Goal: Task Accomplishment & Management: Manage account settings

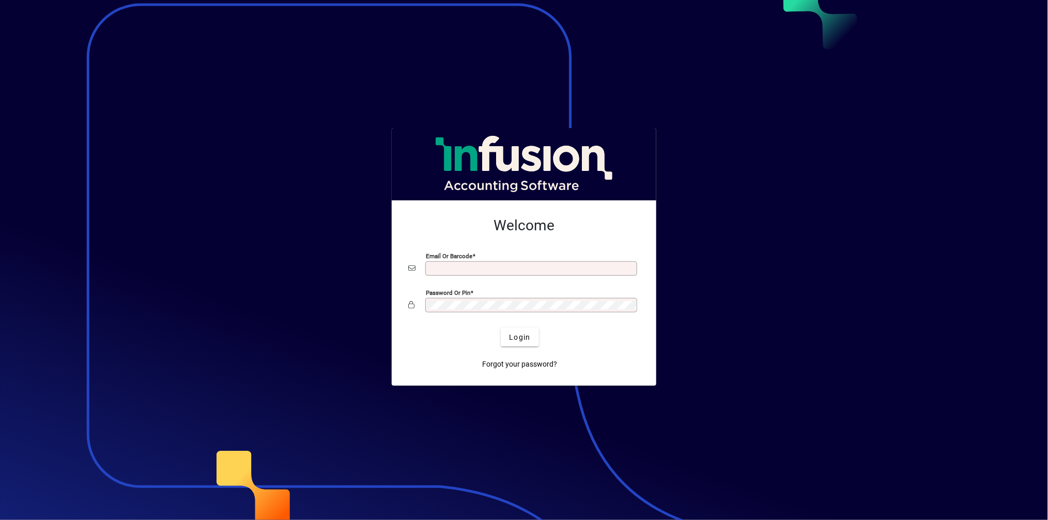
type input "**********"
click at [717, 175] on div at bounding box center [524, 260] width 1048 height 520
click at [719, 173] on div at bounding box center [524, 260] width 1048 height 520
click at [696, 376] on div at bounding box center [524, 260] width 1048 height 520
click at [696, 377] on div at bounding box center [524, 260] width 1048 height 520
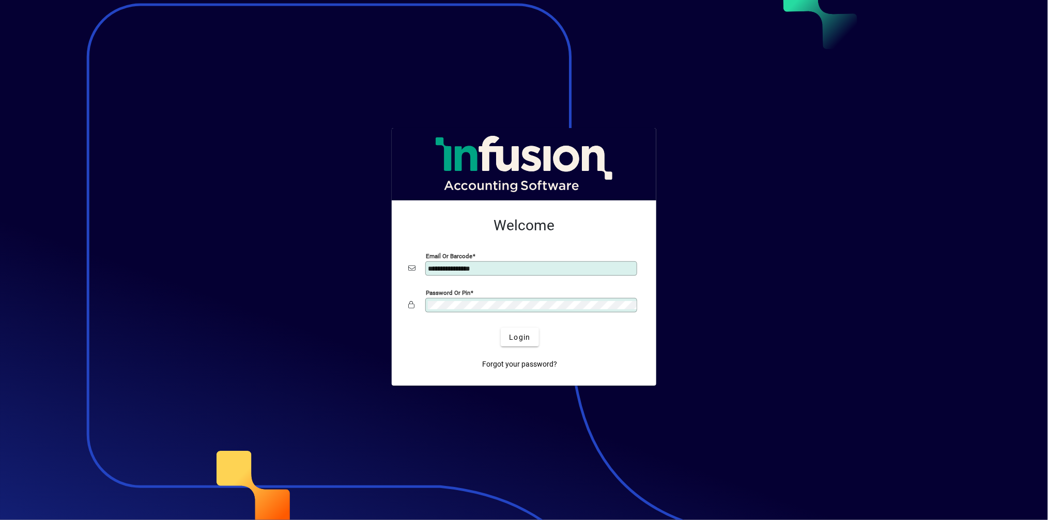
click at [694, 374] on div at bounding box center [524, 260] width 1048 height 520
click at [692, 372] on div at bounding box center [524, 260] width 1048 height 520
click at [698, 367] on div at bounding box center [524, 260] width 1048 height 520
click at [751, 360] on div at bounding box center [524, 260] width 1048 height 520
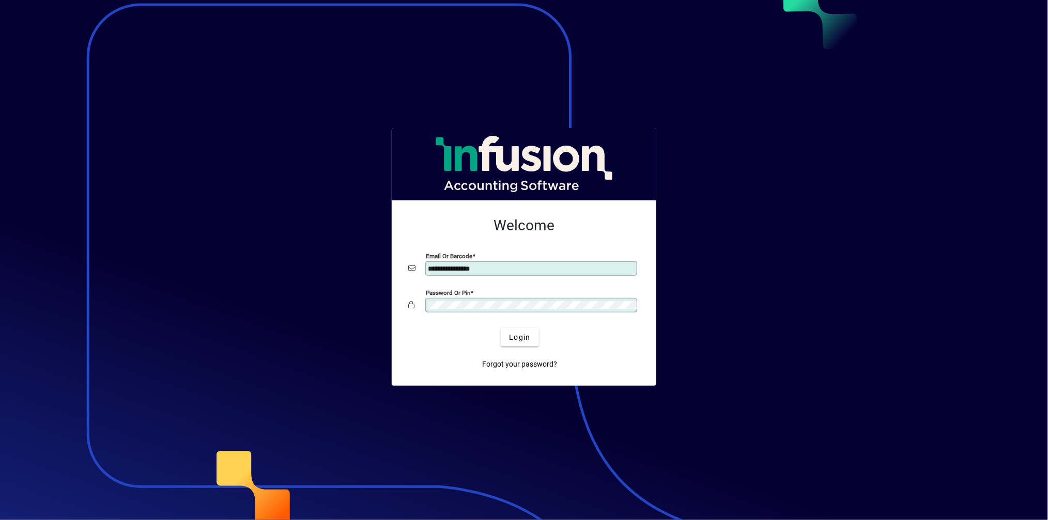
click at [751, 361] on div at bounding box center [524, 260] width 1048 height 520
click at [747, 365] on div at bounding box center [524, 260] width 1048 height 520
click at [888, 171] on div at bounding box center [524, 260] width 1048 height 520
